Goal: Information Seeking & Learning: Learn about a topic

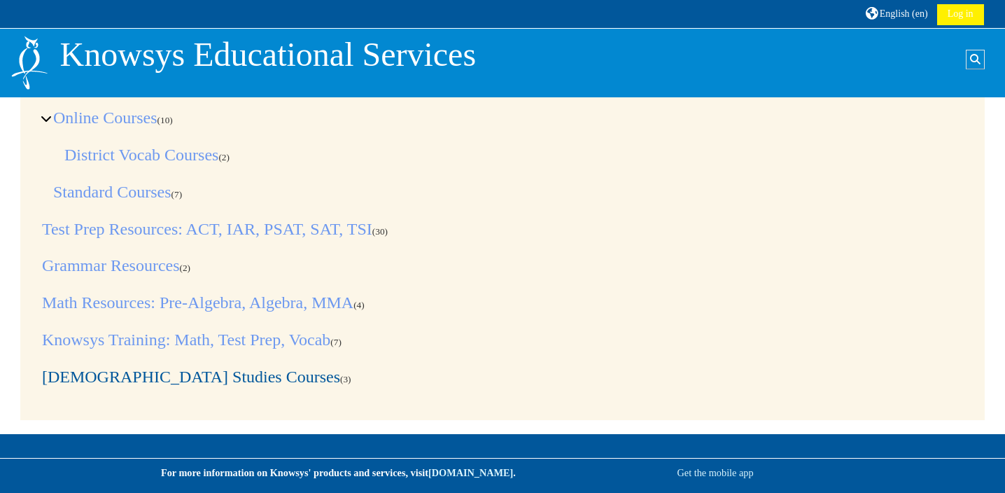
scroll to position [81, 0]
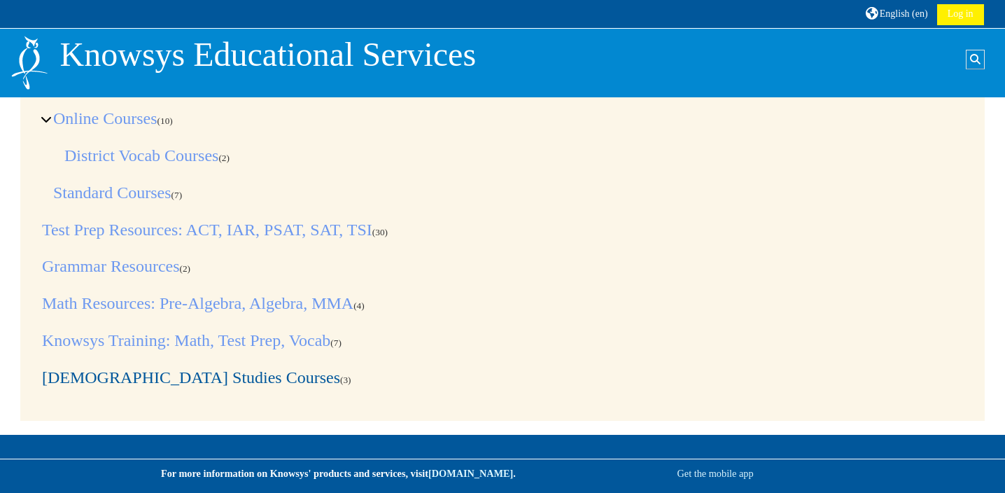
click at [142, 373] on link "[DEMOGRAPHIC_DATA] Studies Courses" at bounding box center [191, 377] width 298 height 18
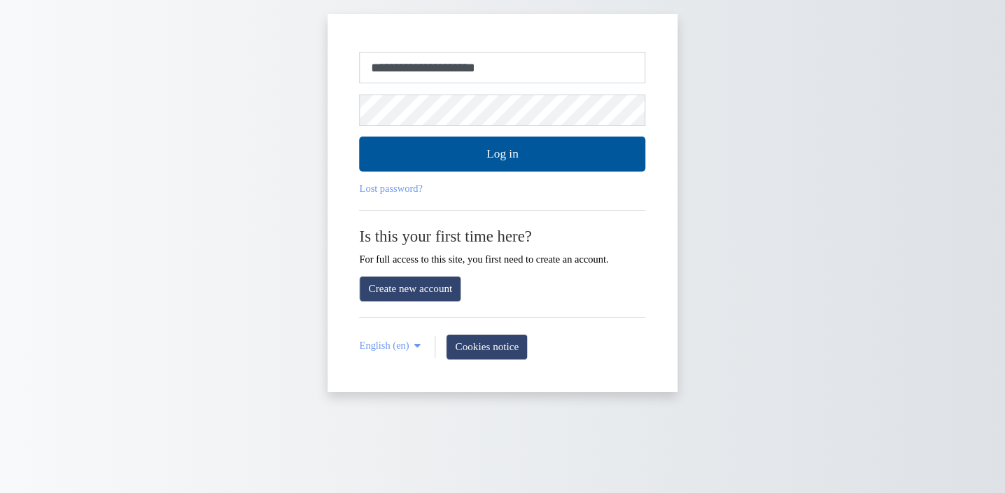
click at [541, 69] on input "**********" at bounding box center [503, 68] width 286 height 32
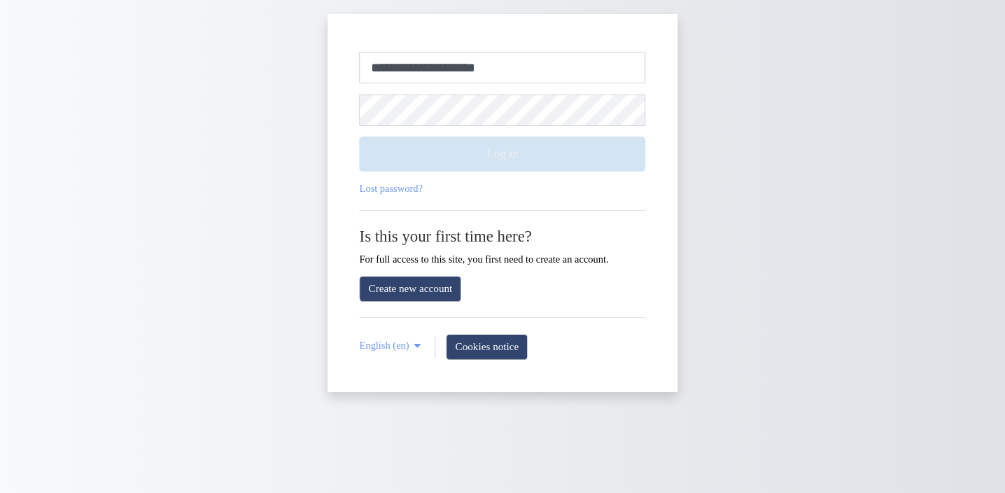
click at [445, 151] on button "Log in" at bounding box center [503, 154] width 286 height 35
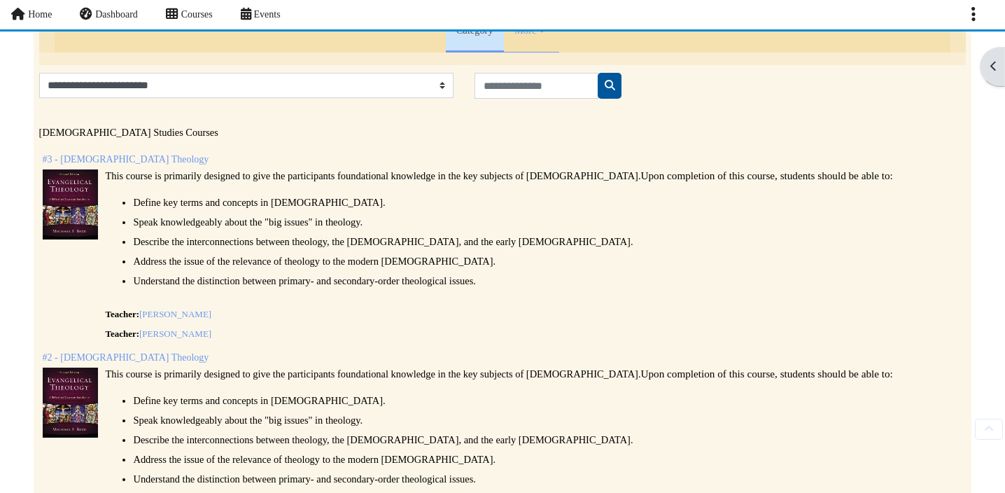
scroll to position [92, 1]
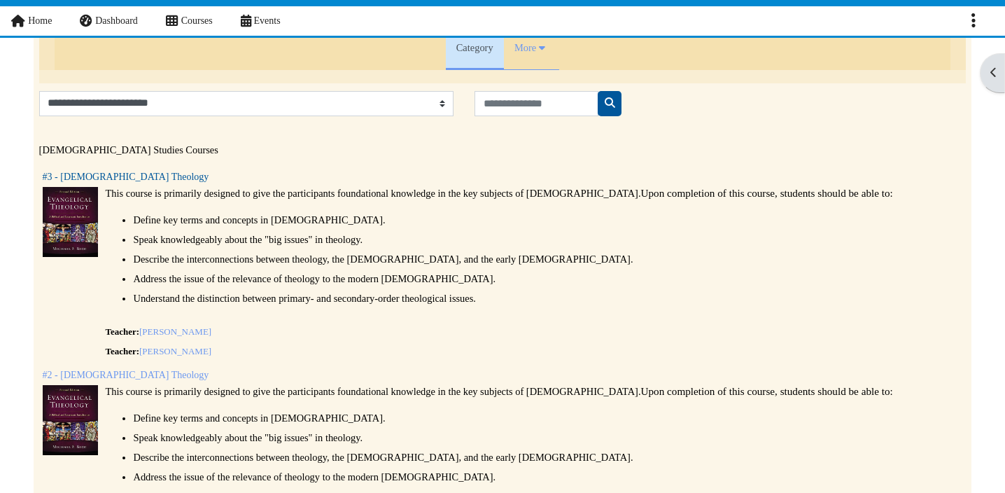
click at [115, 175] on link "#3 - [DEMOGRAPHIC_DATA] Theology" at bounding box center [126, 177] width 167 height 11
click at [116, 178] on link "#3 - [DEMOGRAPHIC_DATA] Theology" at bounding box center [126, 177] width 167 height 11
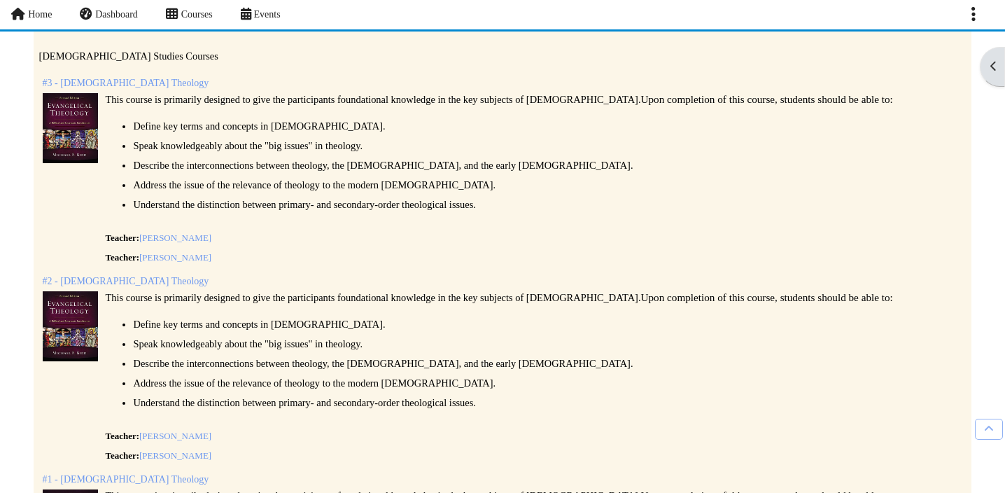
scroll to position [178, 2]
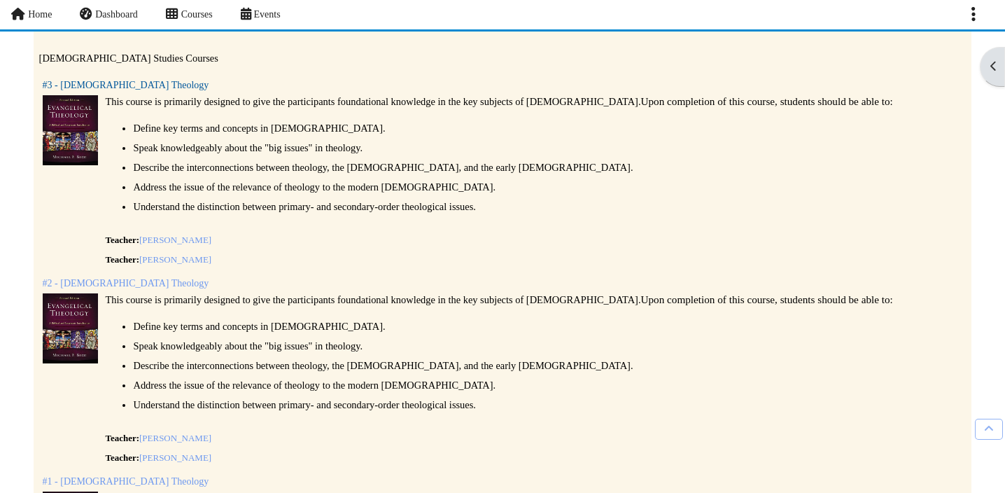
click at [116, 84] on link "#3 - [DEMOGRAPHIC_DATA] Theology" at bounding box center [126, 85] width 167 height 11
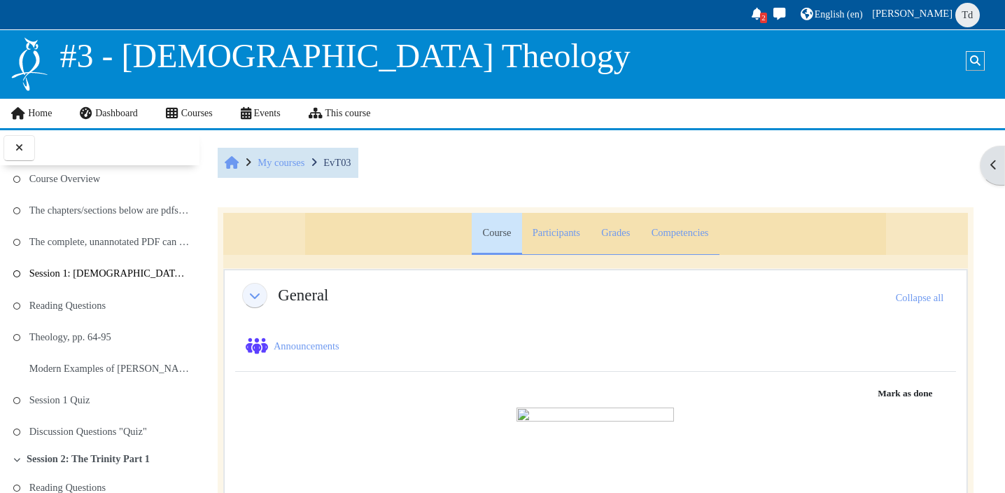
scroll to position [153, 0]
click at [53, 299] on link "Reading Questions" at bounding box center [67, 303] width 76 height 20
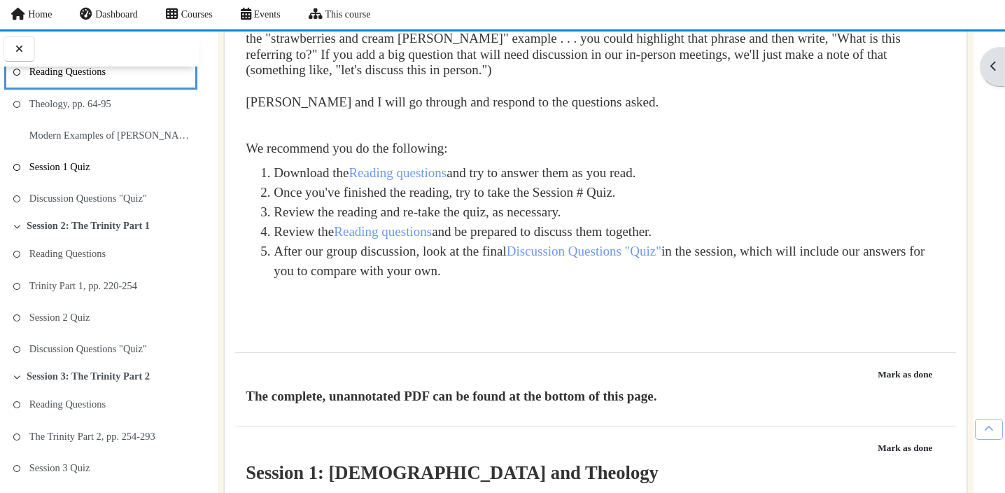
scroll to position [293, 0]
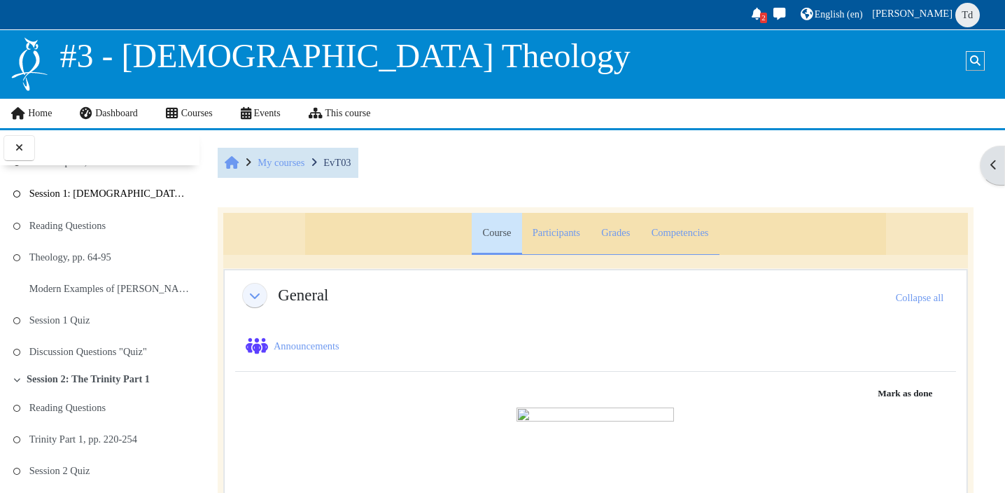
scroll to position [229, 0]
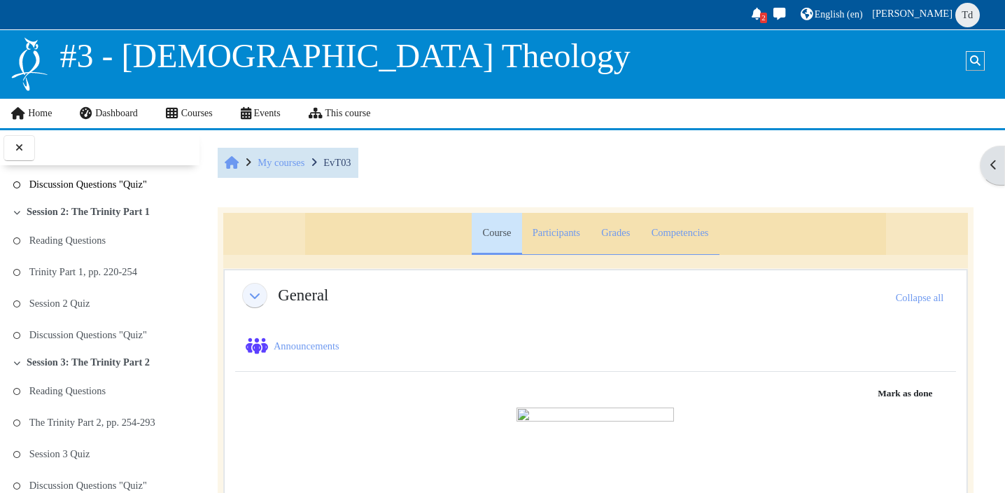
scroll to position [403, 0]
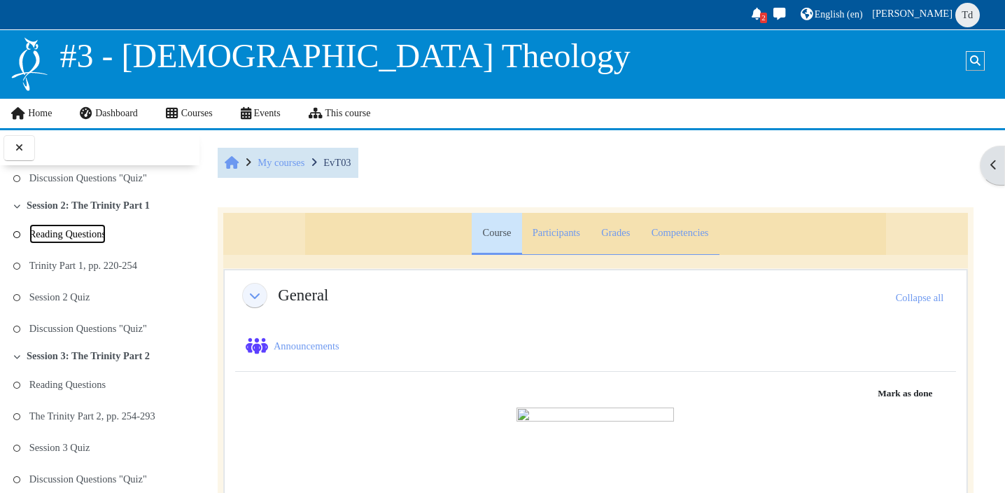
click at [92, 234] on link "Reading Questions" at bounding box center [67, 234] width 76 height 20
